Goal: Use online tool/utility

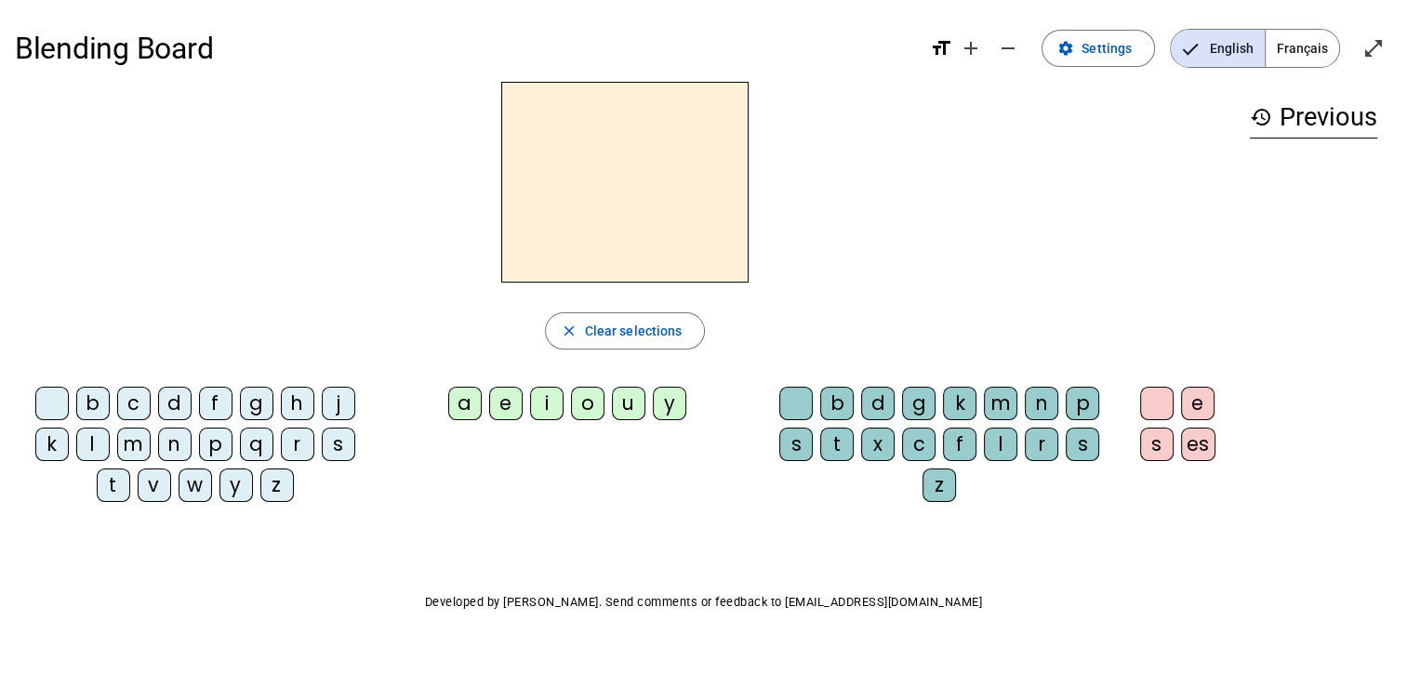
drag, startPoint x: 468, startPoint y: 414, endPoint x: 506, endPoint y: 414, distance: 38.1
click at [468, 414] on div "a" at bounding box center [464, 403] width 33 height 33
drag, startPoint x: 519, startPoint y: 413, endPoint x: 541, endPoint y: 414, distance: 22.3
click at [521, 413] on div "e" at bounding box center [505, 403] width 33 height 33
click at [543, 414] on div "i" at bounding box center [546, 403] width 33 height 33
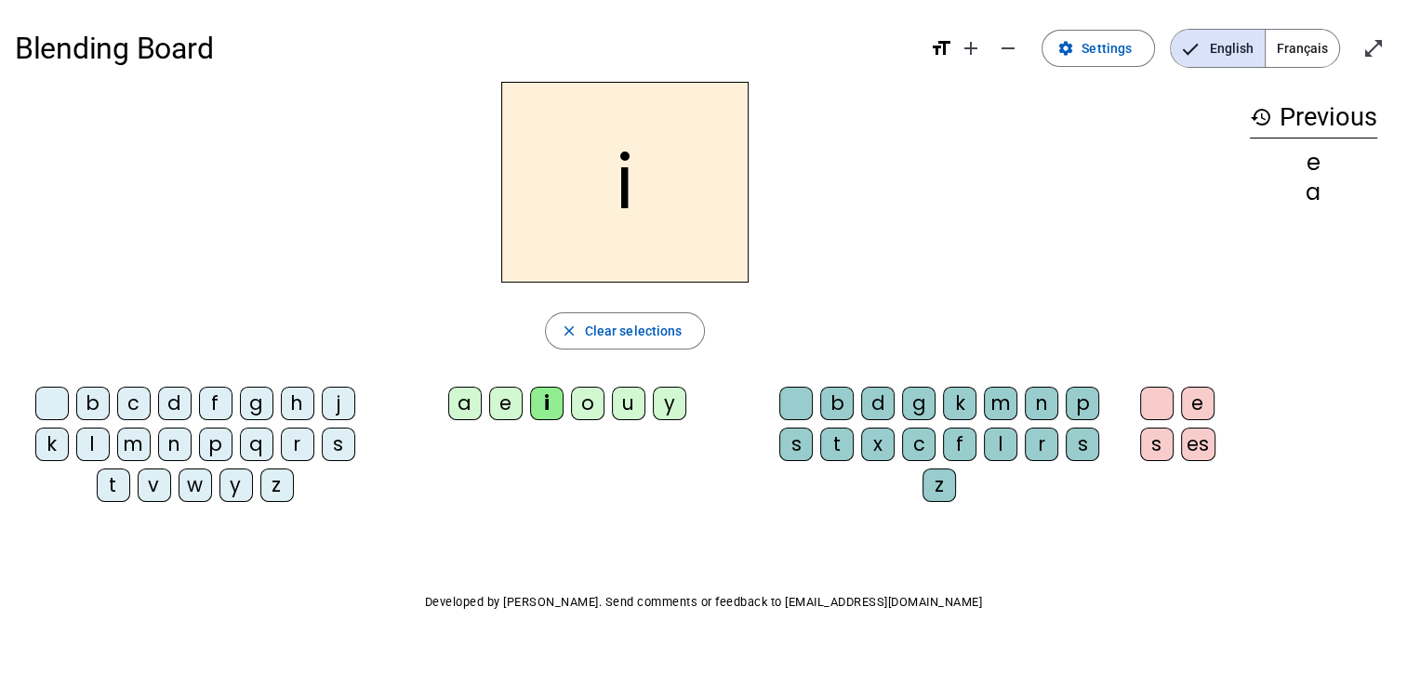
drag, startPoint x: 565, startPoint y: 411, endPoint x: 600, endPoint y: 411, distance: 34.4
click at [568, 411] on letter-bubble "i" at bounding box center [550, 407] width 41 height 41
click at [603, 411] on div "o" at bounding box center [587, 403] width 33 height 33
drag, startPoint x: 647, startPoint y: 407, endPoint x: 667, endPoint y: 407, distance: 19.5
click at [649, 407] on letter-bubble "u" at bounding box center [632, 407] width 41 height 41
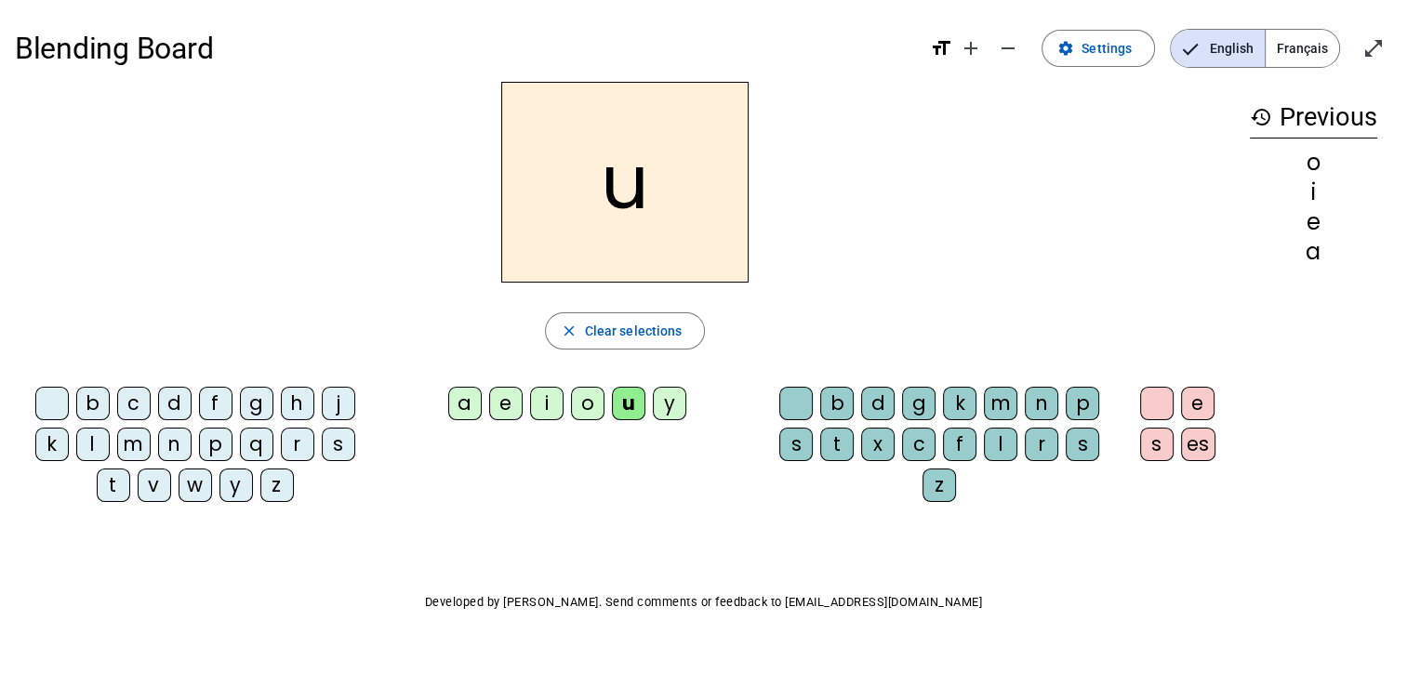
click at [668, 407] on div "y" at bounding box center [669, 403] width 33 height 33
click at [564, 417] on letter-bubble "i" at bounding box center [550, 407] width 41 height 41
click at [492, 416] on div "a e i o u y" at bounding box center [571, 407] width 363 height 41
drag, startPoint x: 492, startPoint y: 416, endPoint x: 320, endPoint y: 418, distance: 172.0
click at [469, 415] on letter-bubble "a" at bounding box center [468, 407] width 41 height 41
